Goal: Task Accomplishment & Management: Complete application form

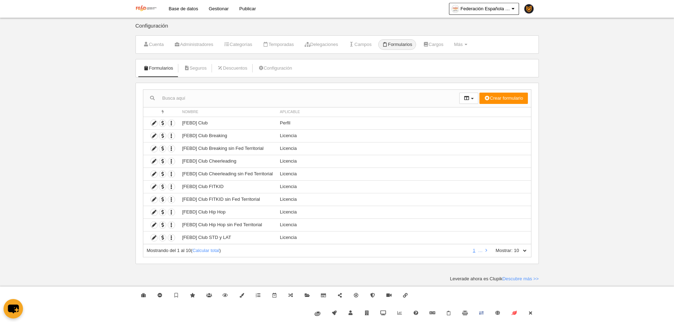
click at [525, 252] on select "10 25 50 100 500" at bounding box center [520, 251] width 15 height 6
select select "500"
click at [513, 248] on select "10 25 50 100 500" at bounding box center [520, 251] width 15 height 6
click at [534, 314] on link "Cerrar" at bounding box center [530, 314] width 16 height 18
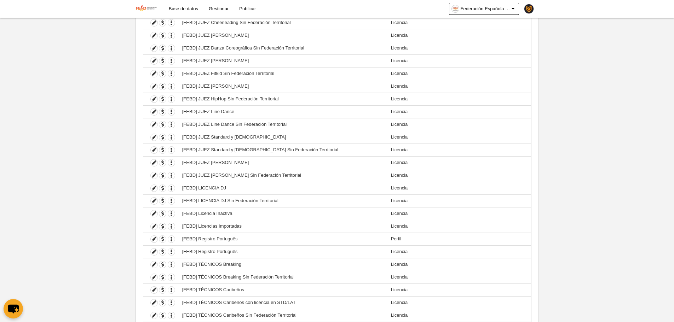
scroll to position [1119, 0]
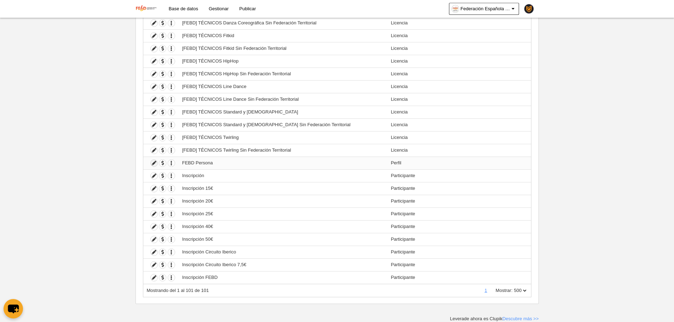
click at [154, 166] on icon at bounding box center [154, 163] width 7 height 7
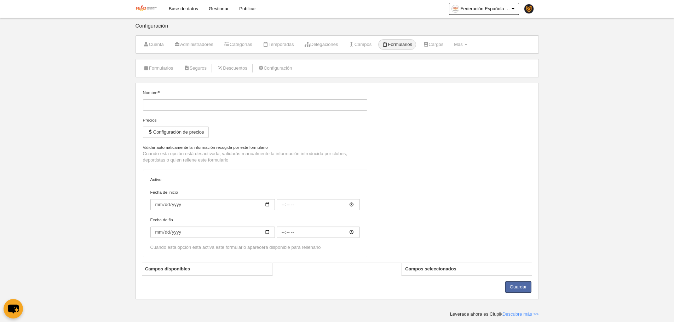
type input "FEBD Persona"
checkbox input "true"
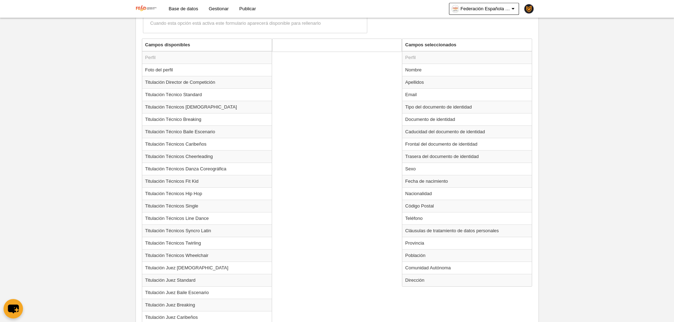
scroll to position [248, 0]
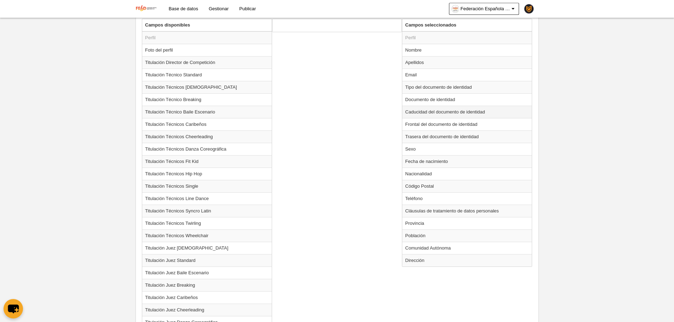
click at [449, 114] on td "Caducidad del documento de identidad" at bounding box center [467, 112] width 130 height 12
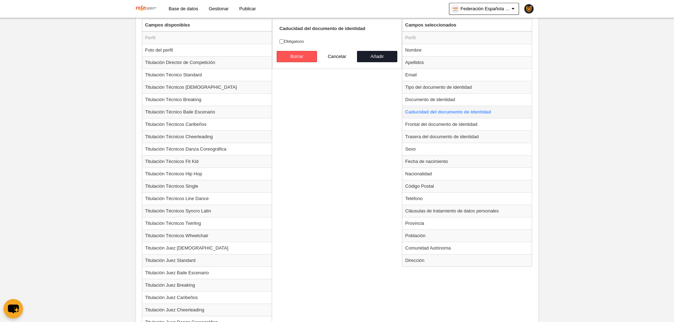
radio input "true"
click at [296, 42] on label "Obligatorio" at bounding box center [337, 41] width 115 height 6
click at [284, 42] on input "Obligatorio" at bounding box center [282, 41] width 5 height 5
checkbox input "true"
click at [376, 54] on button "Añadir" at bounding box center [377, 56] width 40 height 11
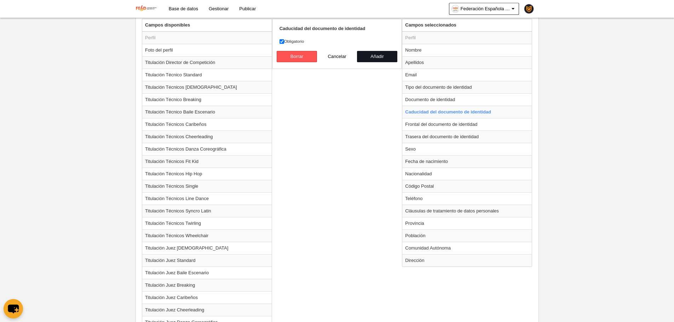
radio input "false"
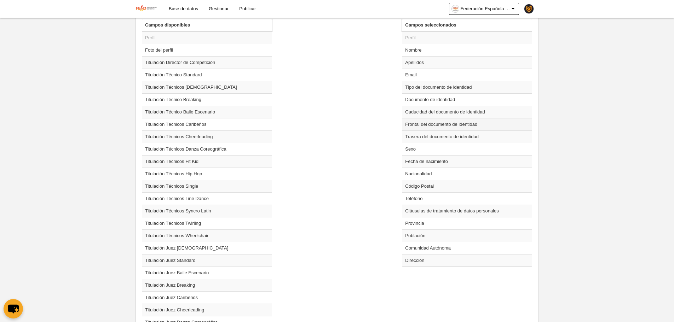
click at [435, 128] on td "Frontal del documento de identidad" at bounding box center [467, 124] width 130 height 12
radio input "true"
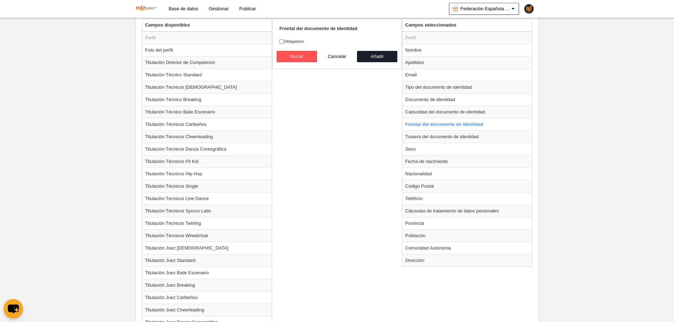
click at [298, 45] on form "Frontal del documento de identidad Obligatorio [GEOGRAPHIC_DATA] Cancelar Añadir" at bounding box center [337, 43] width 115 height 37
click at [300, 44] on label "Obligatorio" at bounding box center [337, 41] width 115 height 6
click at [284, 44] on input "Obligatorio" at bounding box center [282, 41] width 5 height 5
checkbox input "true"
click at [366, 57] on button "Añadir" at bounding box center [377, 56] width 40 height 11
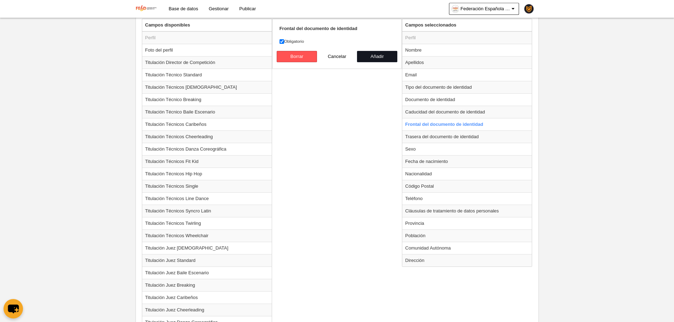
radio input "false"
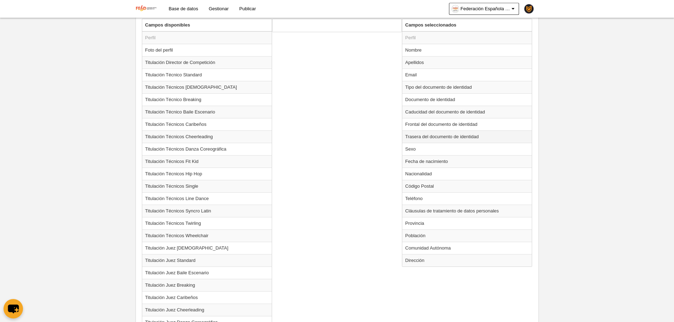
click at [420, 135] on td "Trasera del documento de identidad" at bounding box center [467, 137] width 130 height 12
radio input "true"
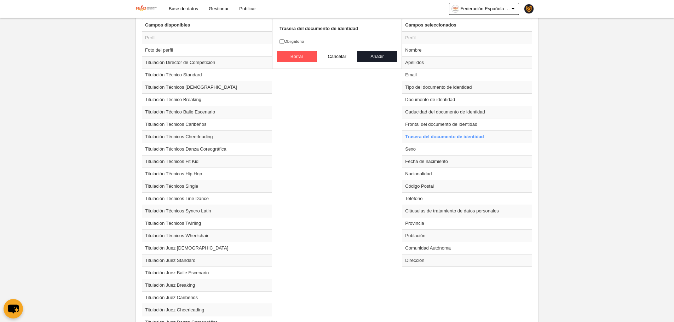
click at [297, 39] on label "Obligatorio" at bounding box center [337, 41] width 115 height 6
click at [284, 39] on input "Obligatorio" at bounding box center [282, 41] width 5 height 5
checkbox input "true"
drag, startPoint x: 395, startPoint y: 57, endPoint x: 397, endPoint y: 65, distance: 8.8
click at [394, 57] on button "Añadir" at bounding box center [377, 56] width 40 height 11
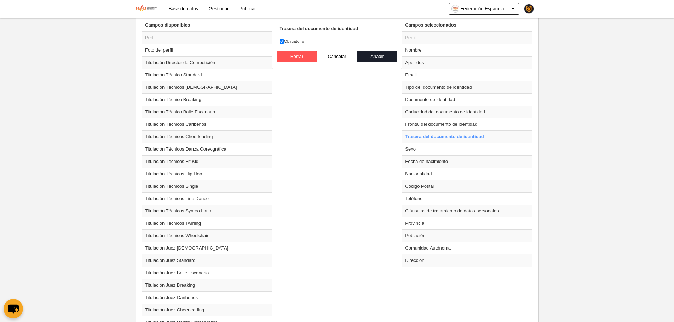
radio input "false"
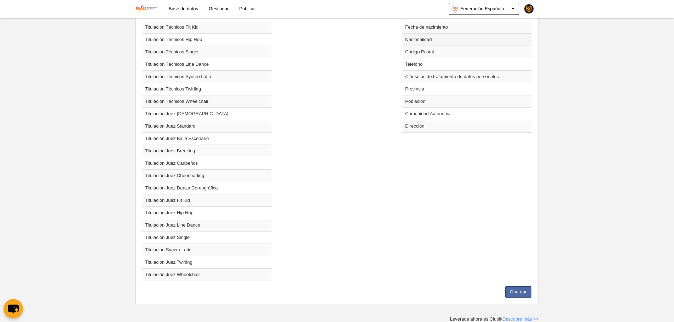
scroll to position [383, 0]
click at [513, 292] on button "Guardar" at bounding box center [518, 291] width 26 height 11
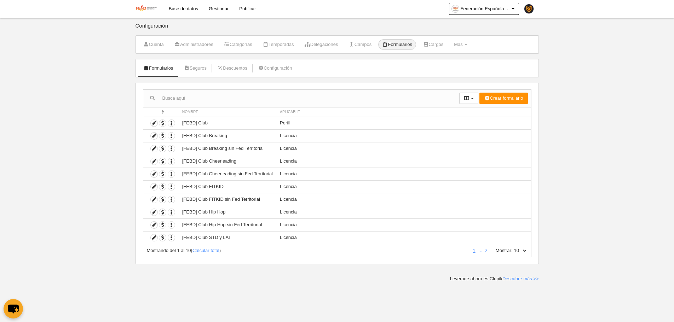
drag, startPoint x: 179, startPoint y: 6, endPoint x: 197, endPoint y: 0, distance: 19.3
